Goal: Task Accomplishment & Management: Manage account settings

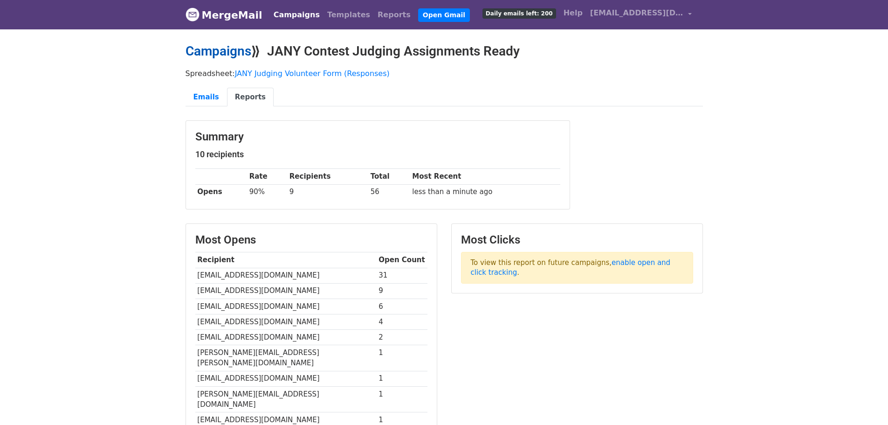
click at [223, 49] on link "Campaigns" at bounding box center [218, 50] width 66 height 15
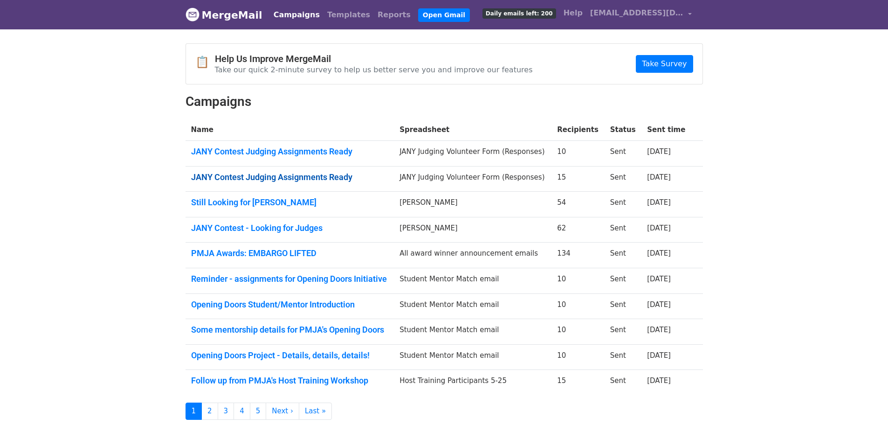
click at [300, 172] on link "JANY Contest Judging Assignments Ready" at bounding box center [290, 177] width 198 height 10
